Goal: Find specific page/section: Find specific page/section

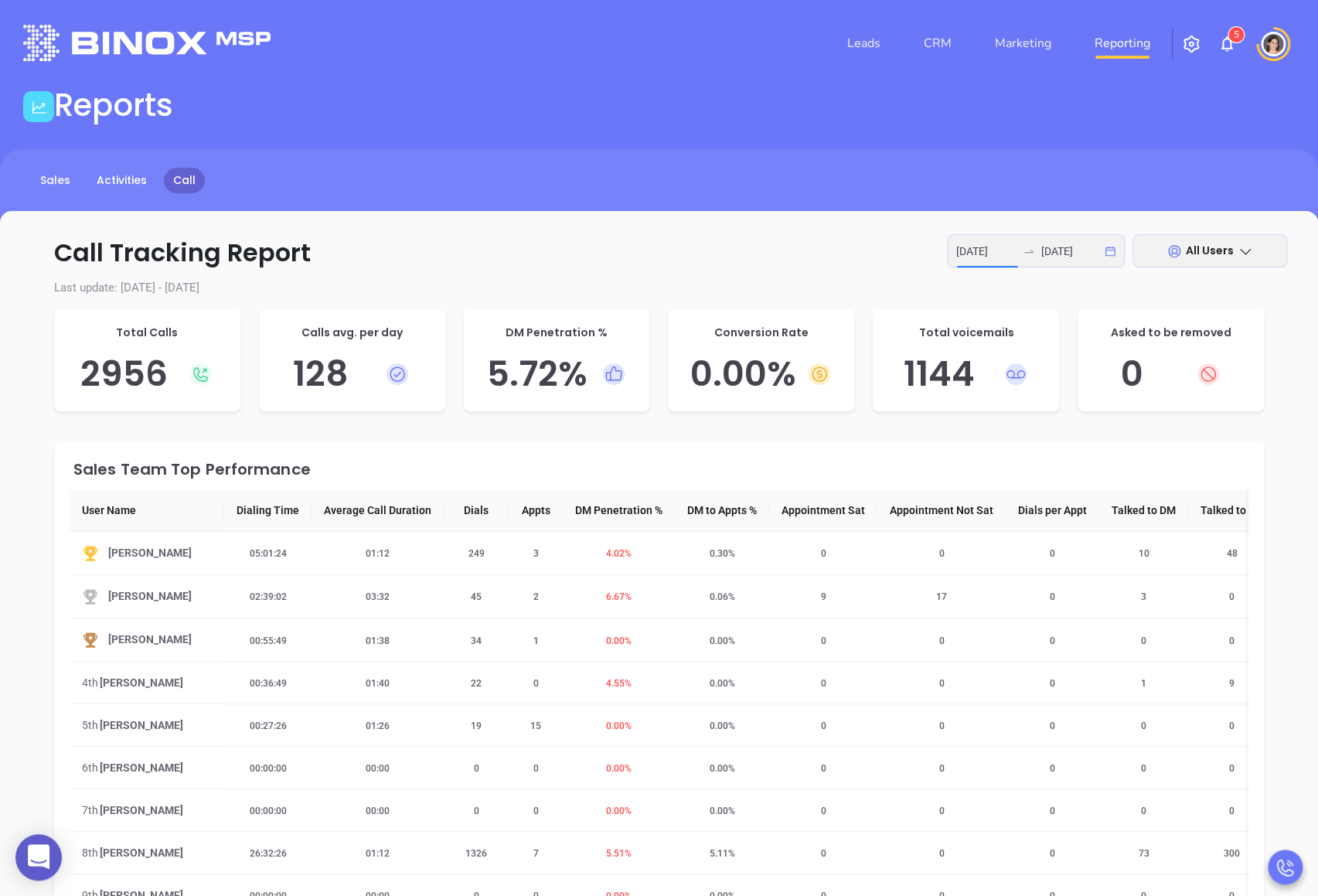
click at [132, 43] on img at bounding box center [146, 43] width 247 height 36
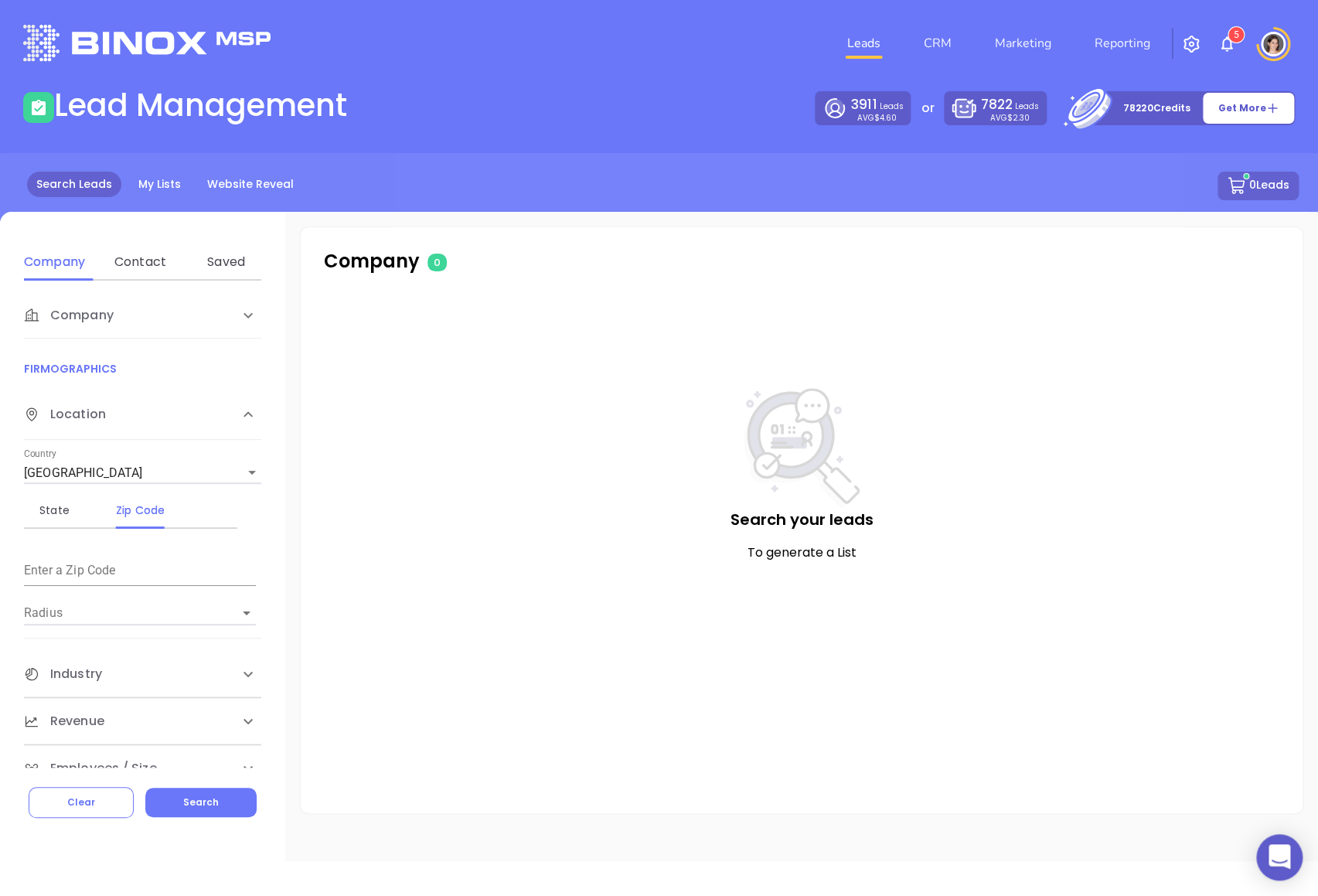
click at [965, 46] on li "CRM" at bounding box center [938, 43] width 71 height 31
click at [941, 44] on link "CRM" at bounding box center [938, 43] width 40 height 31
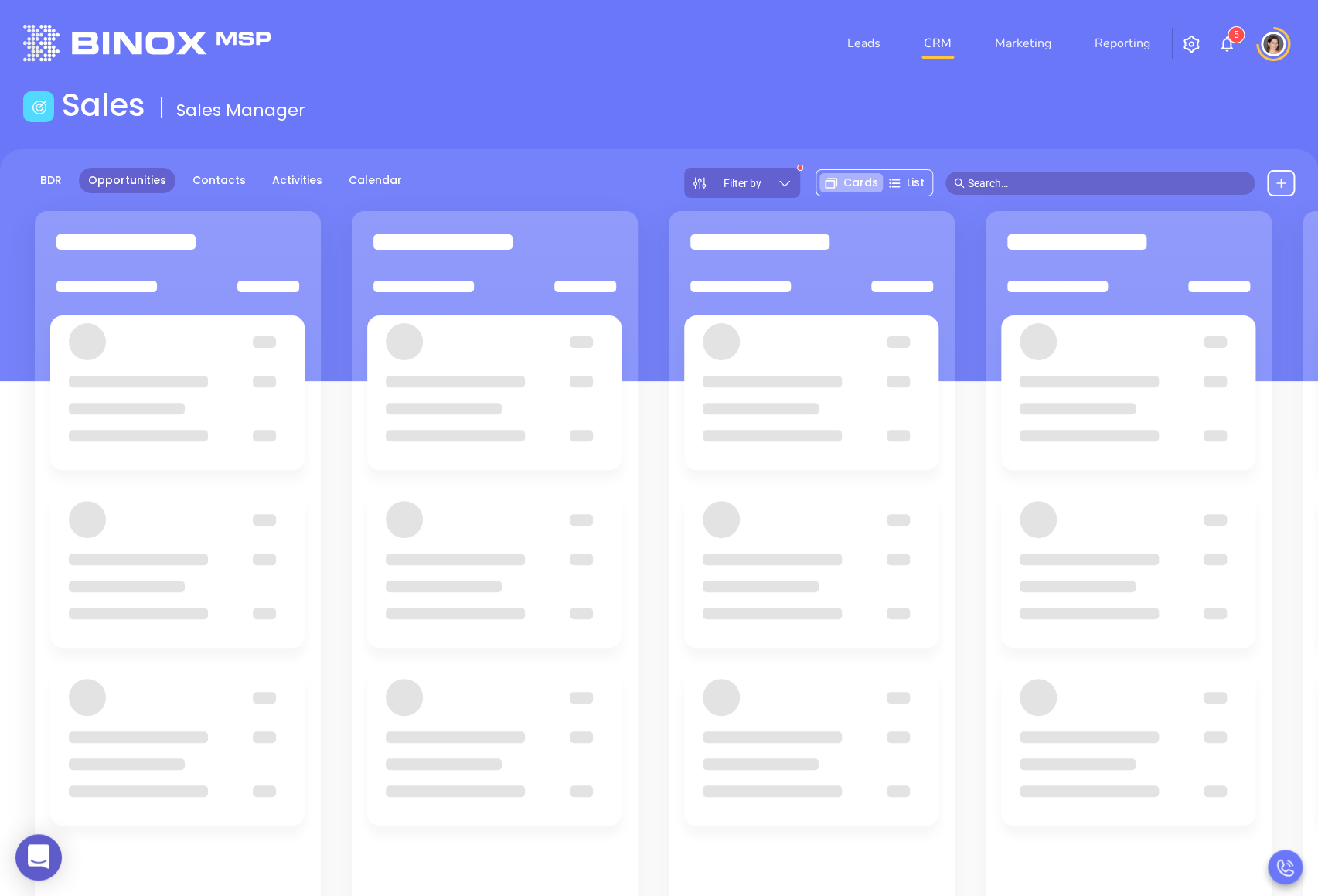
click at [985, 201] on div "BDR Opportunities Contacts Activities Calendar Filter by Cards List" at bounding box center [659, 265] width 1318 height 232
click at [1009, 188] on input "text" at bounding box center [1107, 183] width 278 height 17
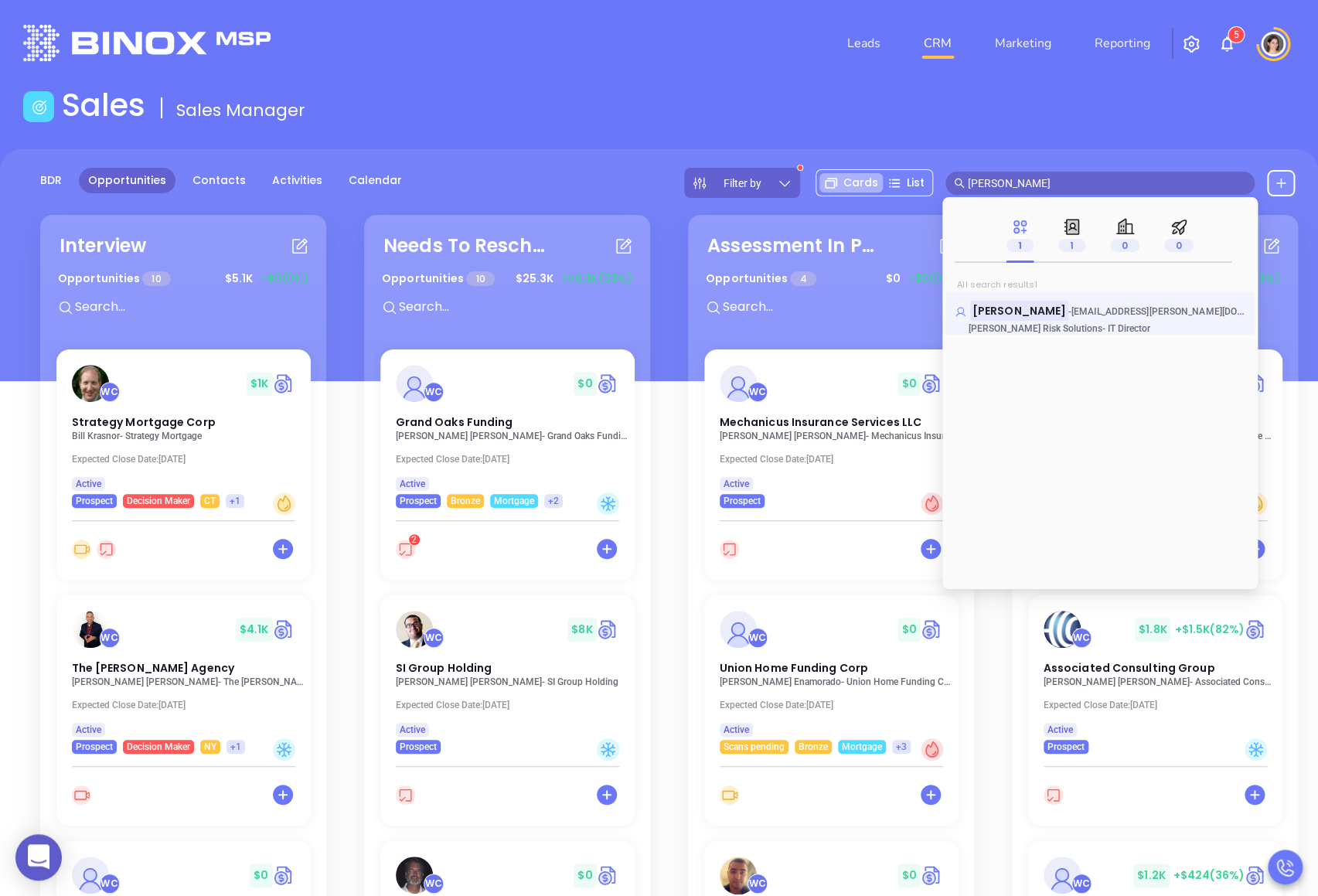
type input "[PERSON_NAME]"
click at [989, 318] on mark "[PERSON_NAME]" at bounding box center [1019, 311] width 98 height 19
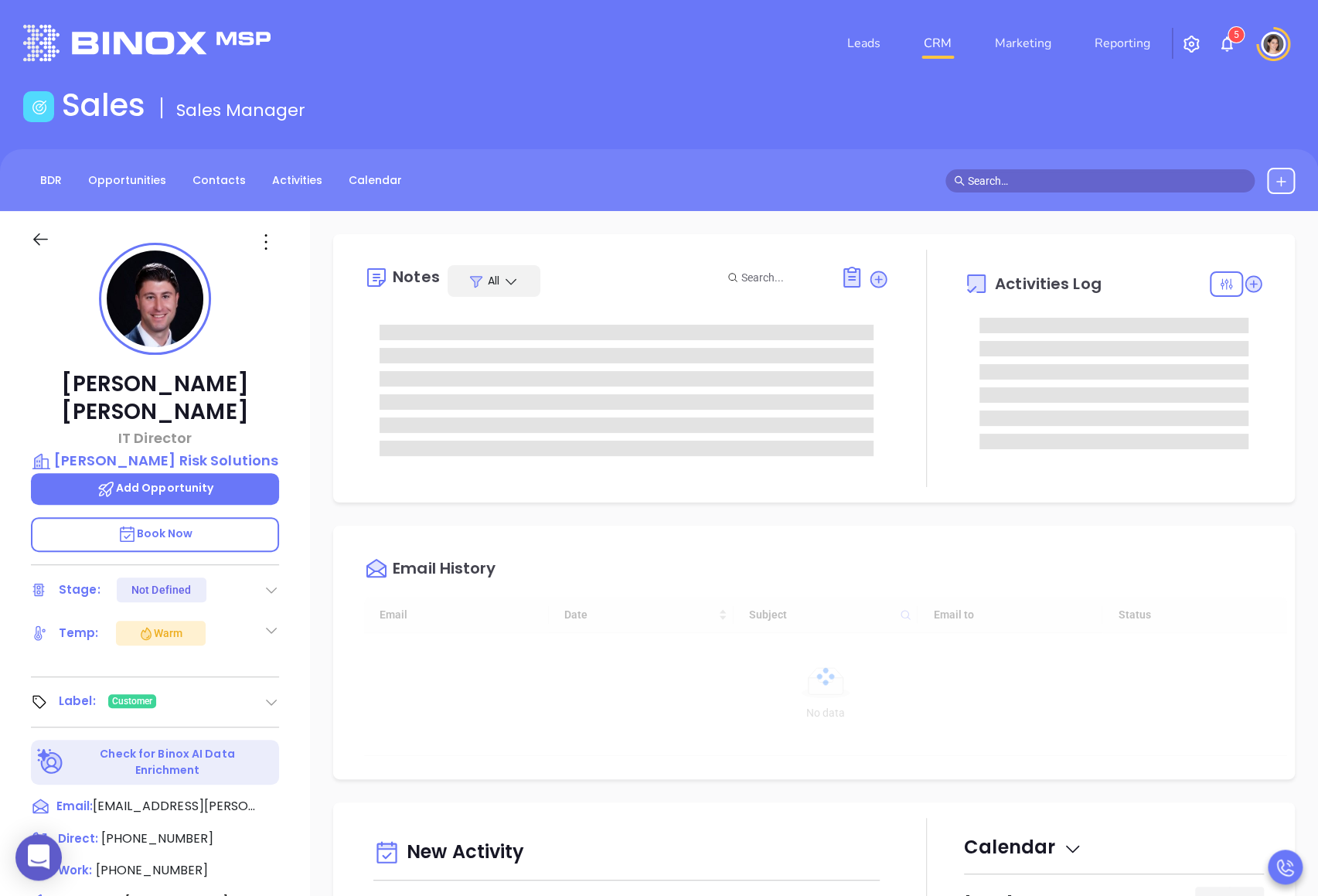
scroll to position [449, 0]
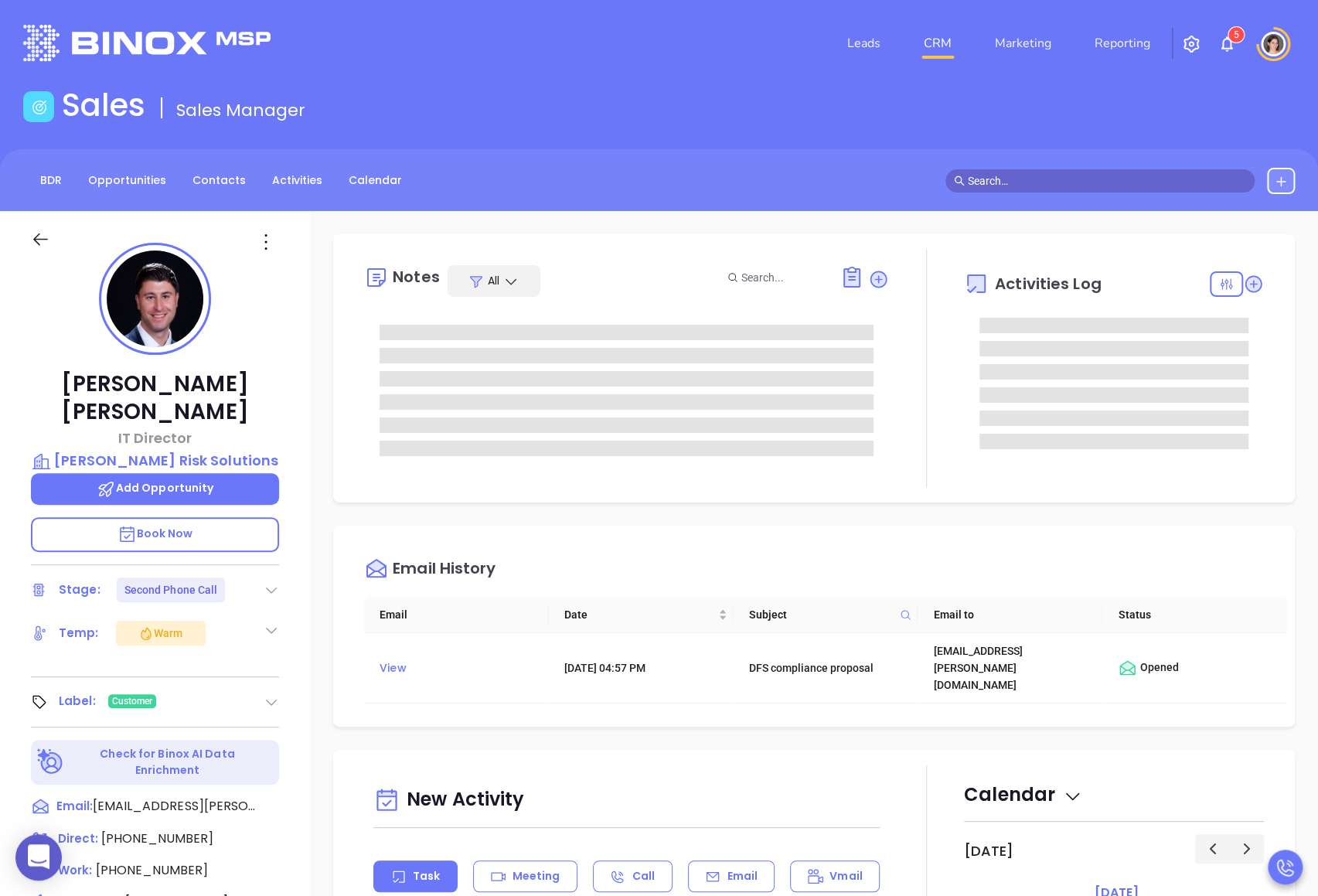
type input "Motiva Networks"
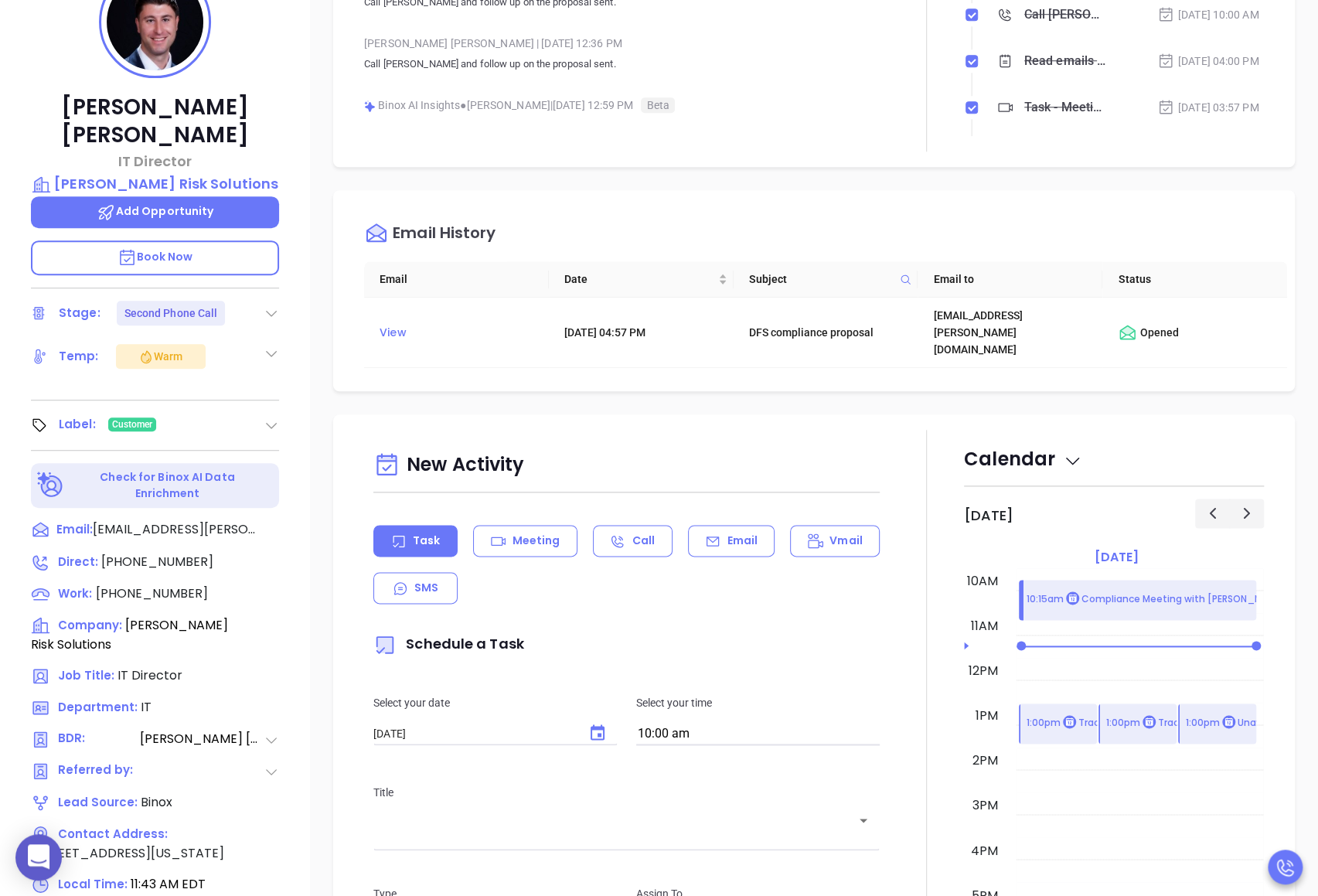
scroll to position [0, 0]
